Goal: Transaction & Acquisition: Register for event/course

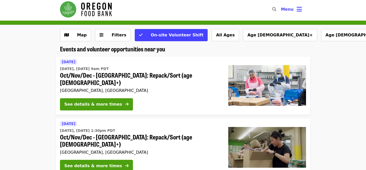
scroll to position [4, 0]
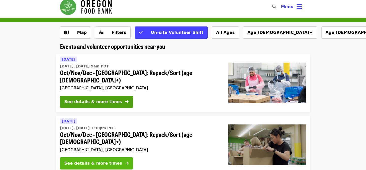
click at [93, 160] on div "See details & more times" at bounding box center [93, 163] width 58 height 6
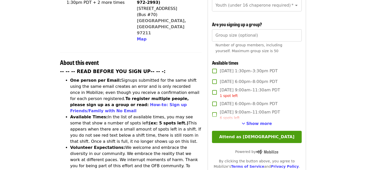
scroll to position [150, 0]
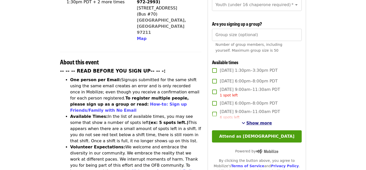
click at [255, 120] on span "Show more" at bounding box center [259, 122] width 26 height 5
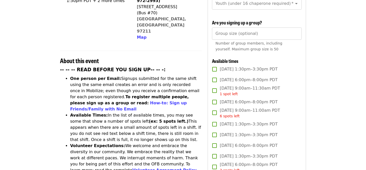
scroll to position [0, 0]
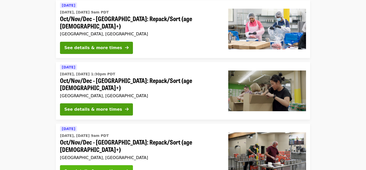
scroll to position [59, 0]
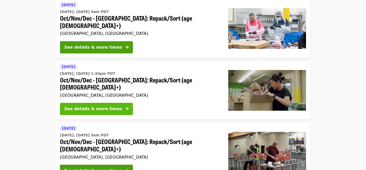
click at [92, 106] on div "See details & more times" at bounding box center [93, 109] width 58 height 6
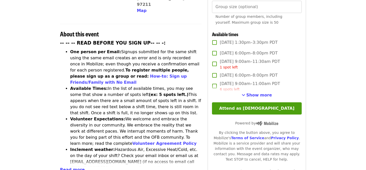
scroll to position [238, 0]
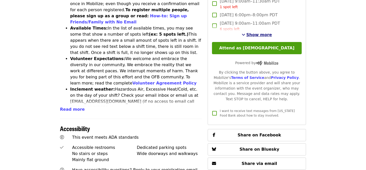
click at [256, 32] on span "Show more" at bounding box center [259, 34] width 26 height 5
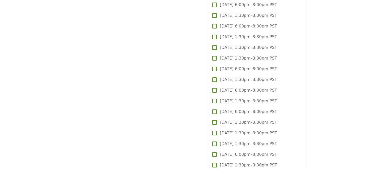
scroll to position [833, 0]
